Goal: Check status: Check status

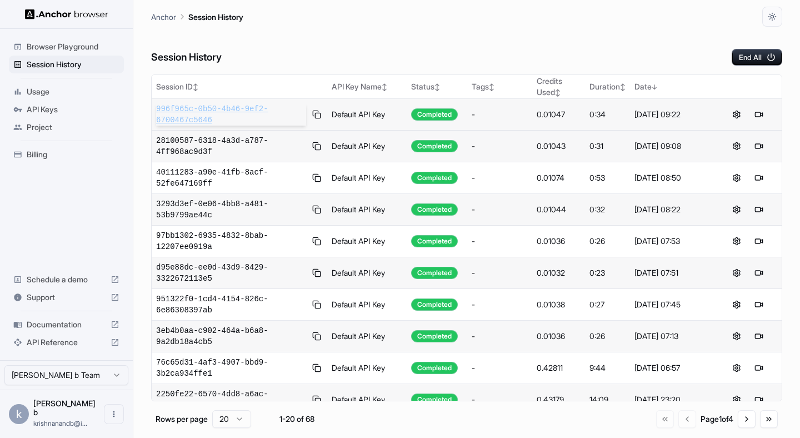
click at [207, 113] on span "996f965c-0b50-4b46-9ef2-6700467c5646" at bounding box center [231, 114] width 150 height 22
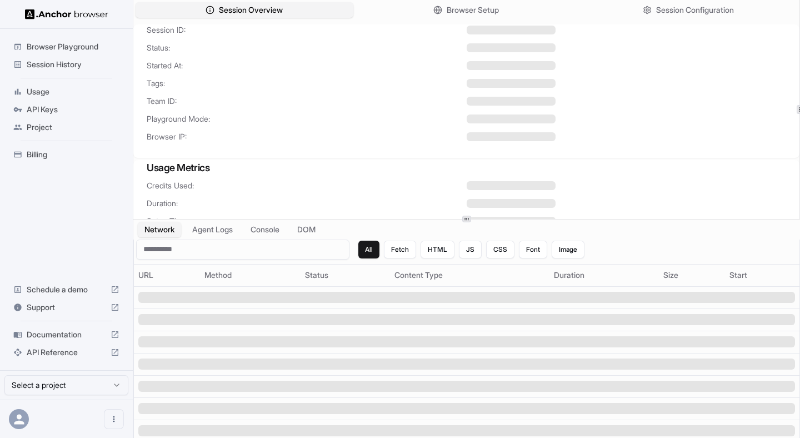
click at [444, 219] on div at bounding box center [466, 219] width 667 height 1
